Goal: Information Seeking & Learning: Learn about a topic

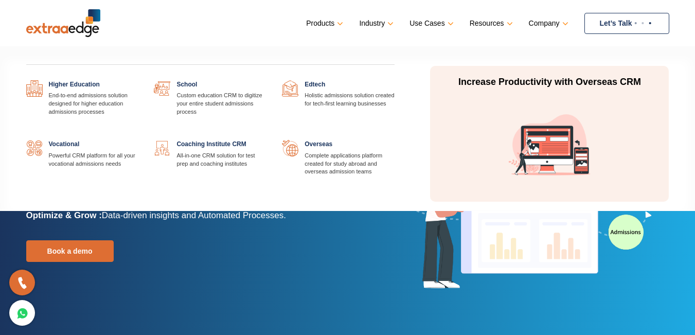
click at [370, 23] on link "Industry" at bounding box center [375, 23] width 32 height 15
click at [138, 80] on link at bounding box center [138, 80] width 0 height 0
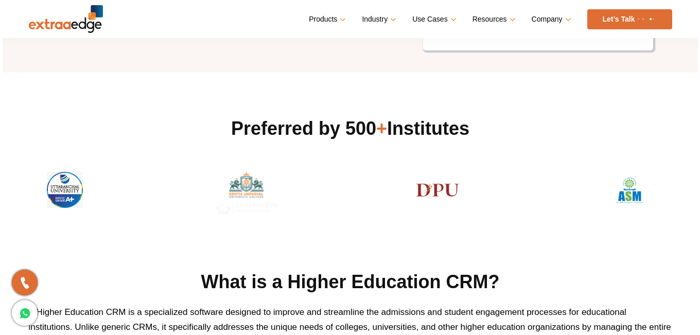
scroll to position [276, 0]
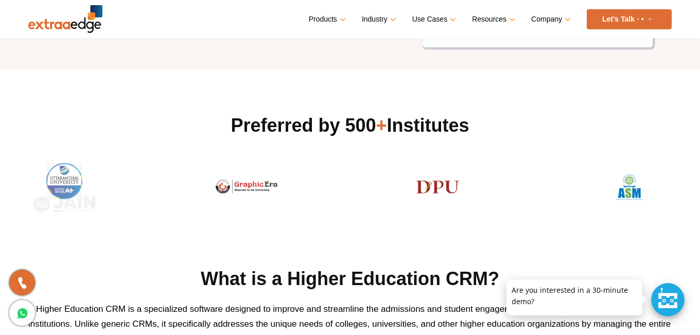
drag, startPoint x: 702, startPoint y: 26, endPoint x: 700, endPoint y: 58, distance: 32.0
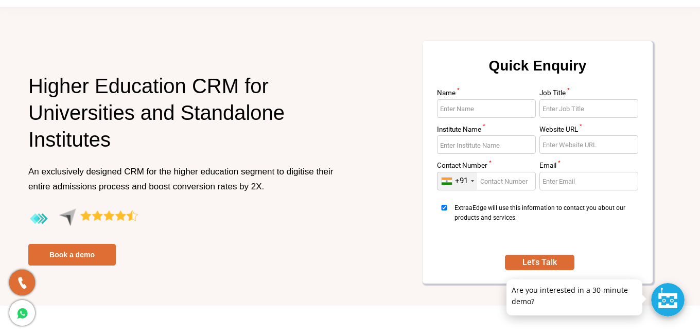
scroll to position [0, 0]
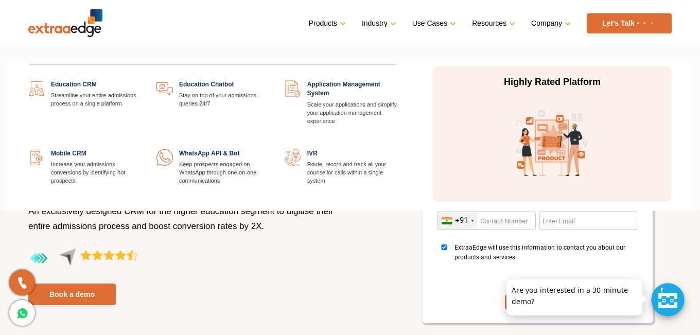
click at [331, 25] on link "Products" at bounding box center [326, 23] width 35 height 15
click at [141, 80] on link at bounding box center [141, 80] width 0 height 0
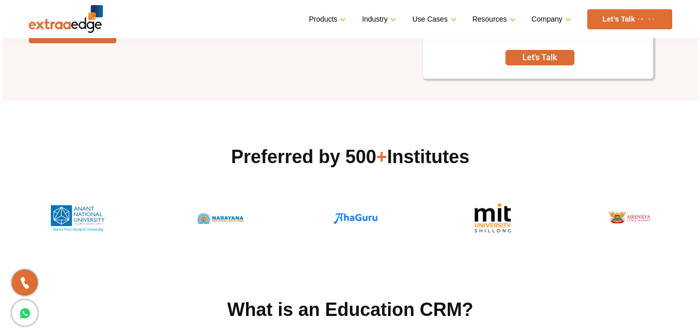
scroll to position [347, 0]
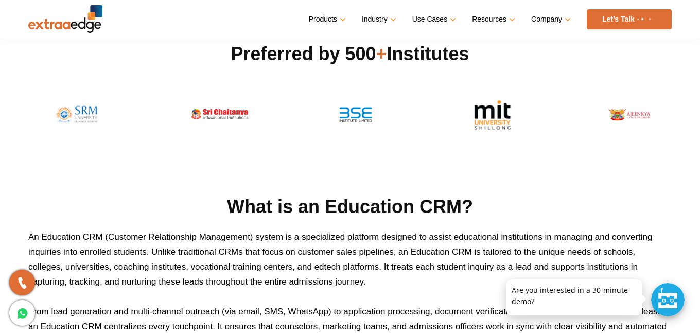
drag, startPoint x: 702, startPoint y: 17, endPoint x: 698, endPoint y: 34, distance: 18.1
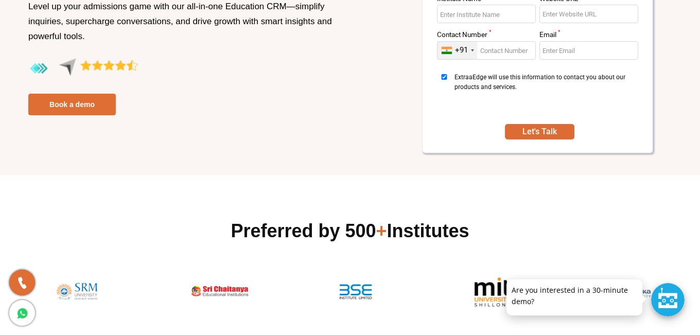
scroll to position [0, 0]
